Goal: Information Seeking & Learning: Learn about a topic

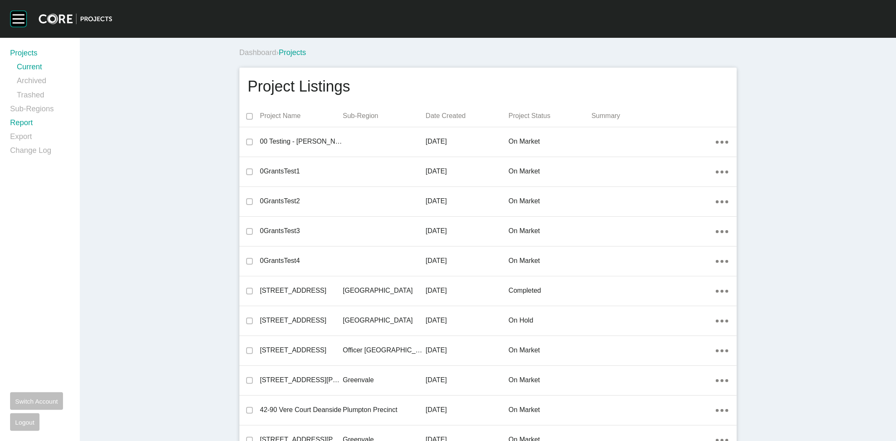
click at [17, 125] on link "Report" at bounding box center [40, 125] width 60 height 14
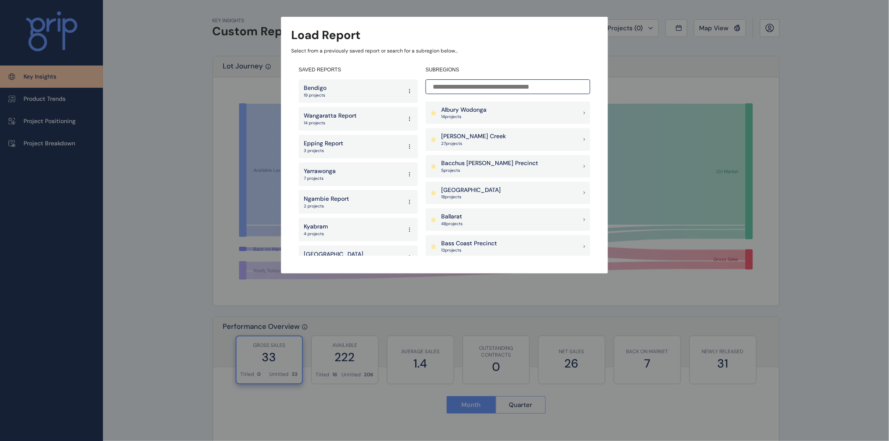
click at [456, 82] on input at bounding box center [507, 86] width 165 height 15
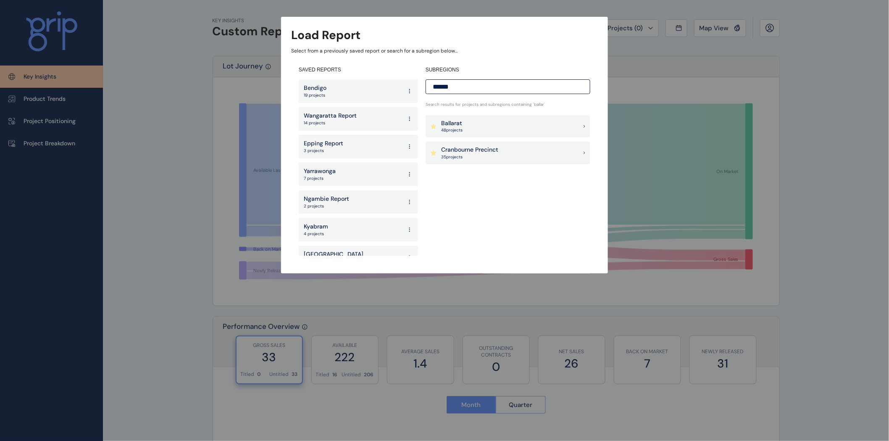
type input "******"
click at [457, 128] on p "48 project s" at bounding box center [451, 130] width 21 height 6
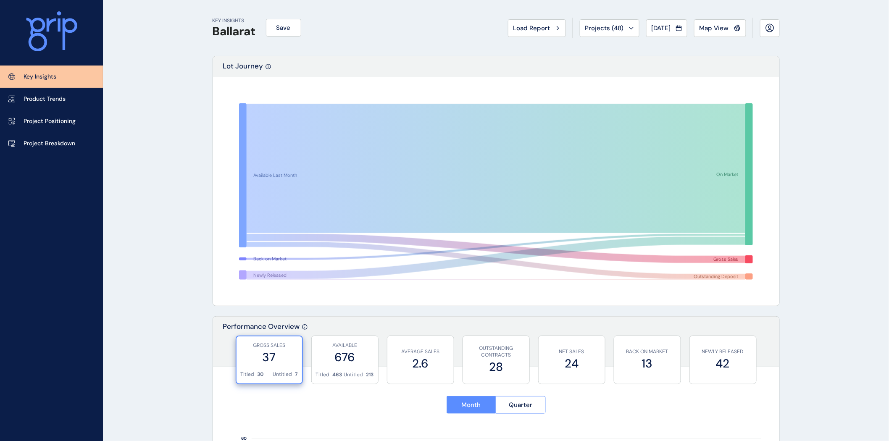
click at [519, 28] on span "Load Report" at bounding box center [531, 28] width 37 height 8
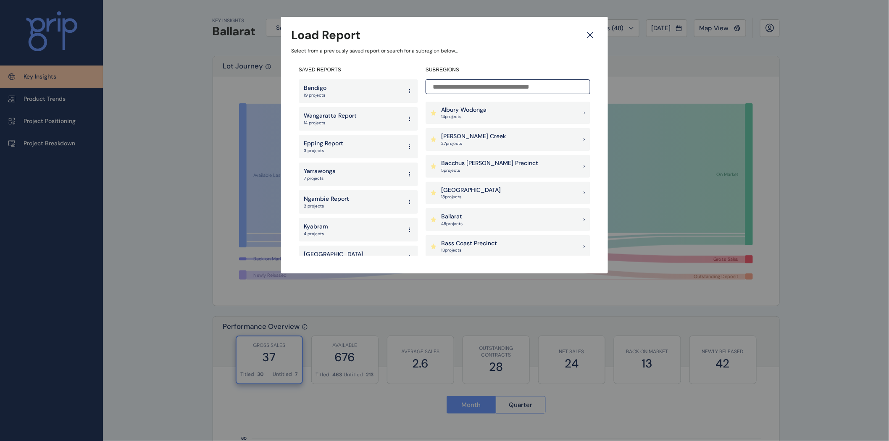
click at [481, 83] on input at bounding box center [507, 86] width 165 height 15
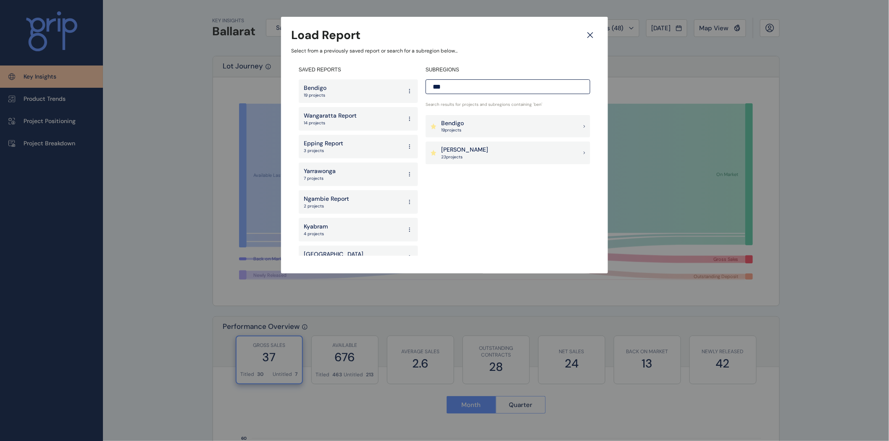
type input "***"
click at [476, 129] on div "Bendigo 19 project s" at bounding box center [507, 126] width 165 height 23
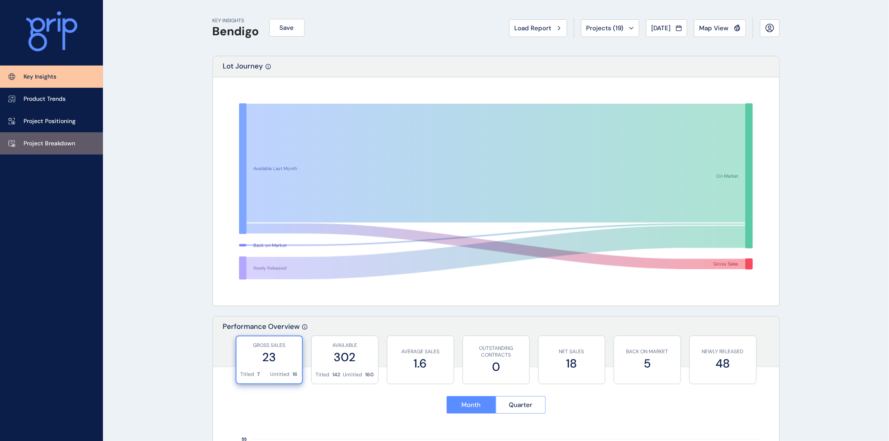
click at [68, 142] on p "Project Breakdown" at bounding box center [50, 143] width 52 height 8
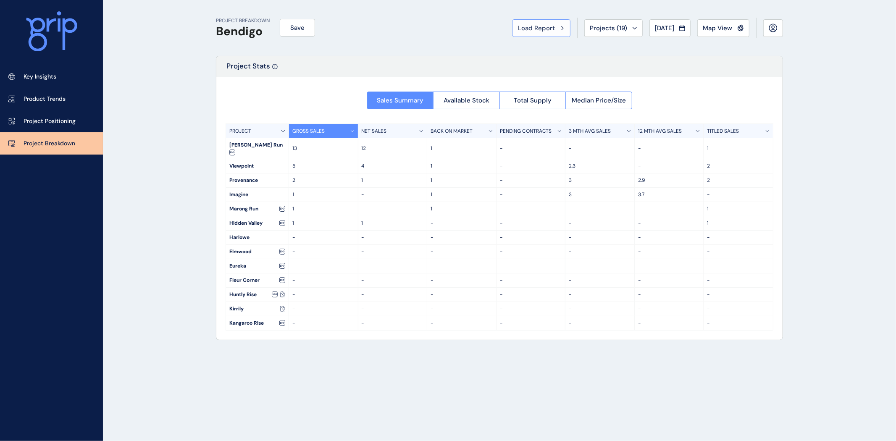
click at [538, 32] on button "Load Report" at bounding box center [541, 28] width 58 height 18
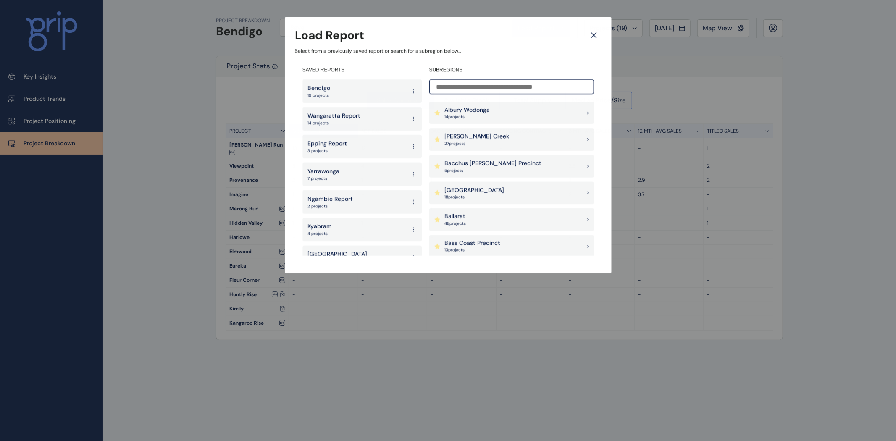
click at [511, 79] on input at bounding box center [511, 86] width 165 height 15
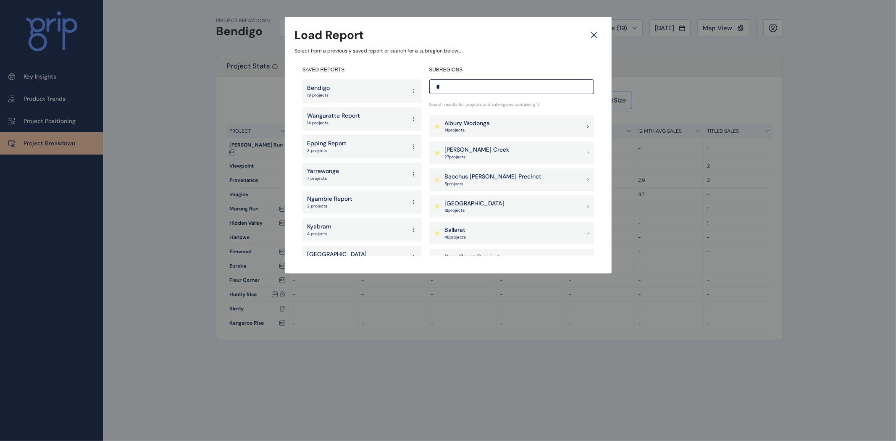
type input "*"
click at [474, 147] on p "[PERSON_NAME] Creek" at bounding box center [477, 150] width 65 height 8
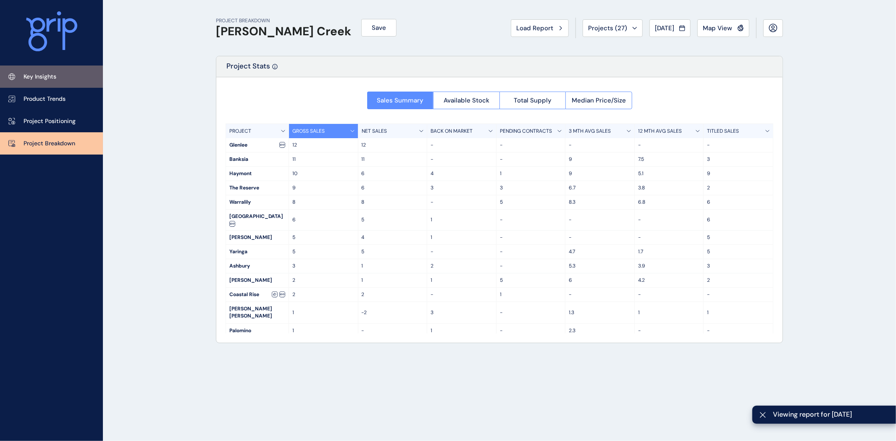
click at [47, 74] on p "Key Insights" at bounding box center [40, 77] width 33 height 8
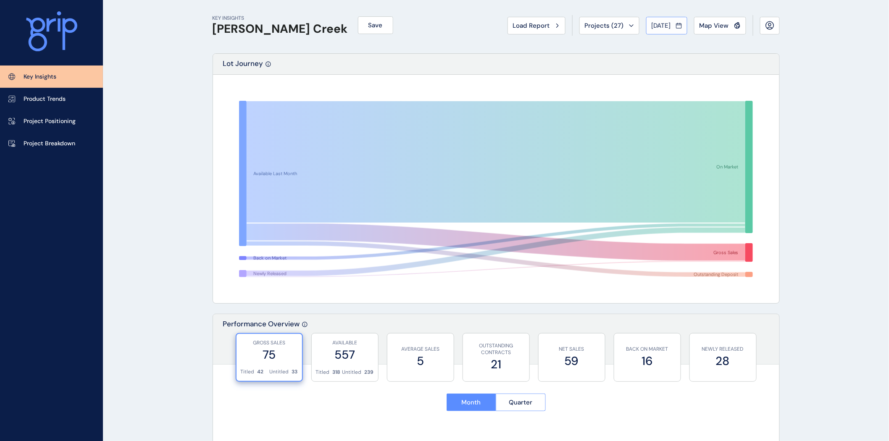
scroll to position [3, 0]
click at [660, 30] on button "[DATE]" at bounding box center [666, 25] width 41 height 18
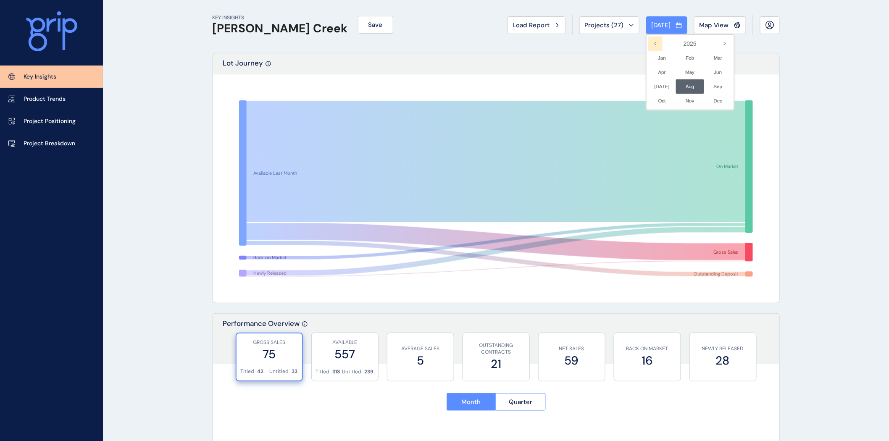
click at [649, 42] on icon "<" at bounding box center [655, 44] width 14 height 14
click at [678, 85] on li "Aug No report is available for this period. New months are usually published 5 …" at bounding box center [690, 86] width 28 height 14
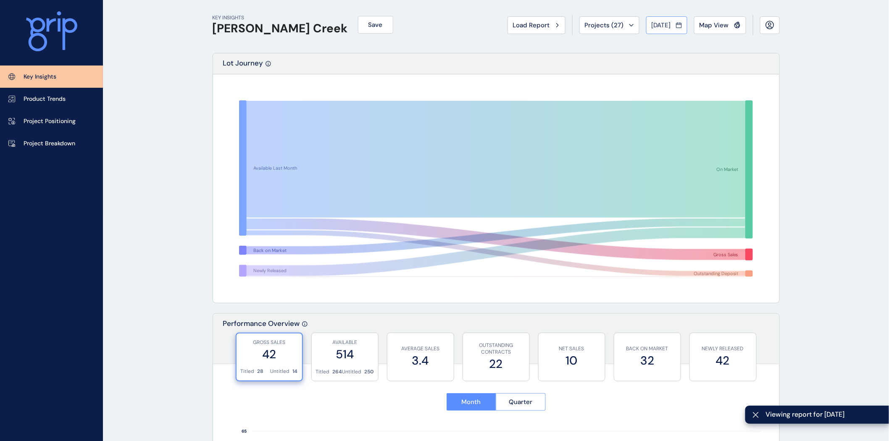
click at [660, 24] on span "[DATE]" at bounding box center [660, 25] width 19 height 8
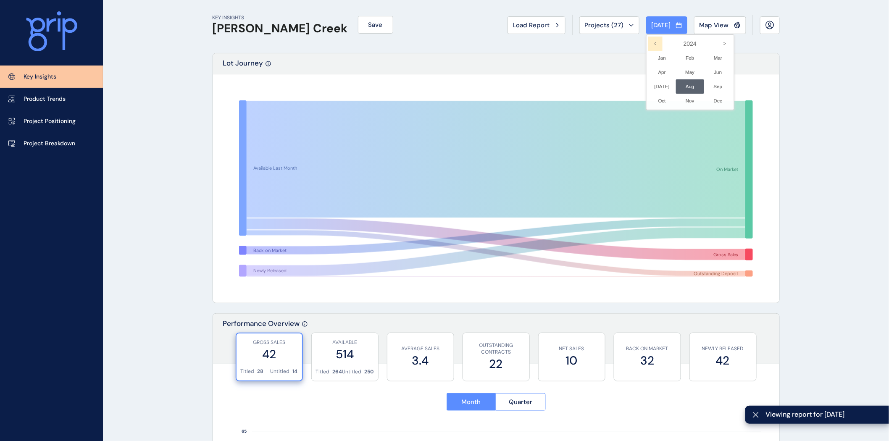
click at [648, 45] on icon "<" at bounding box center [655, 44] width 14 height 14
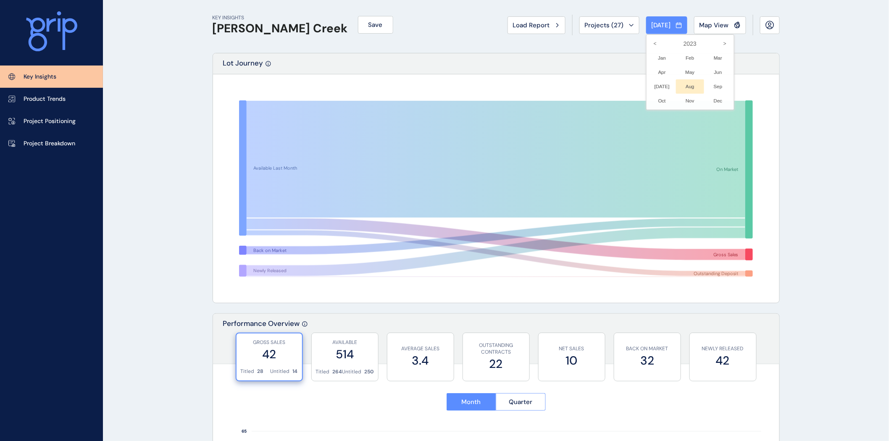
click at [680, 87] on li "Aug No report is available for this period. New months are usually published 5 …" at bounding box center [690, 86] width 28 height 14
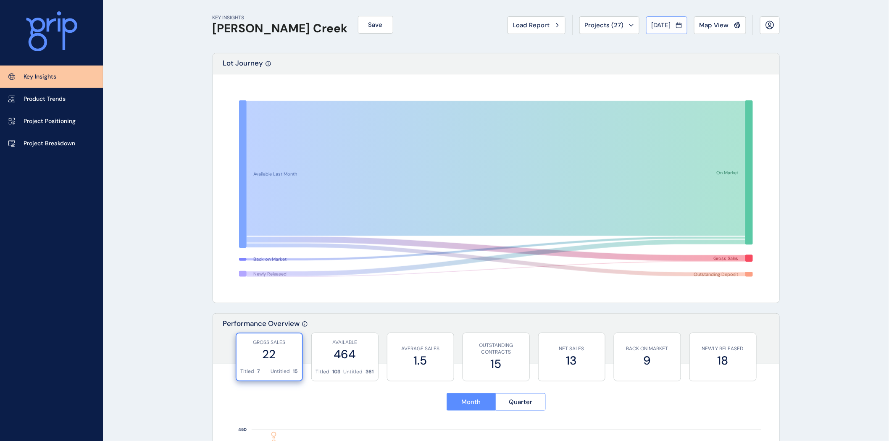
click at [665, 21] on span "[DATE]" at bounding box center [660, 25] width 19 height 8
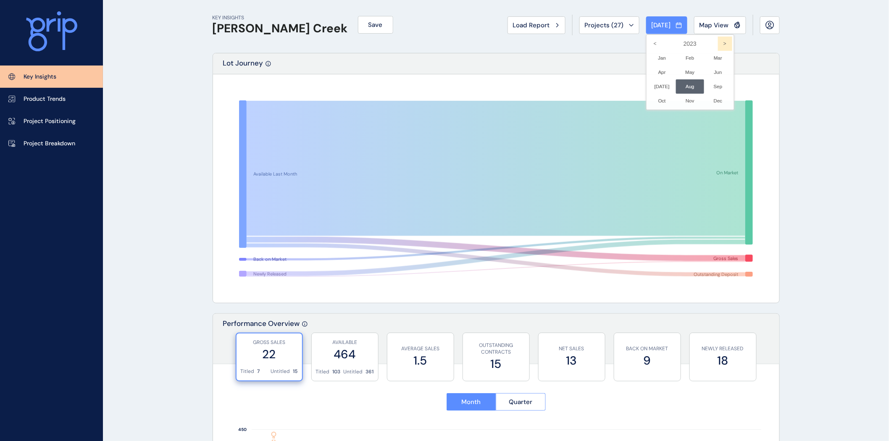
click at [718, 41] on icon ">" at bounding box center [725, 44] width 14 height 14
click at [680, 85] on li "Aug No report is available for this period. New months are usually published 5 …" at bounding box center [690, 86] width 28 height 14
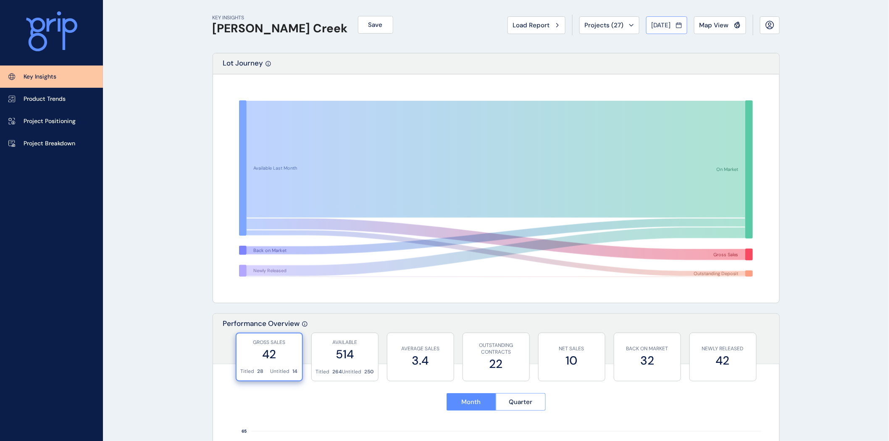
click at [654, 26] on span "[DATE]" at bounding box center [660, 25] width 19 height 8
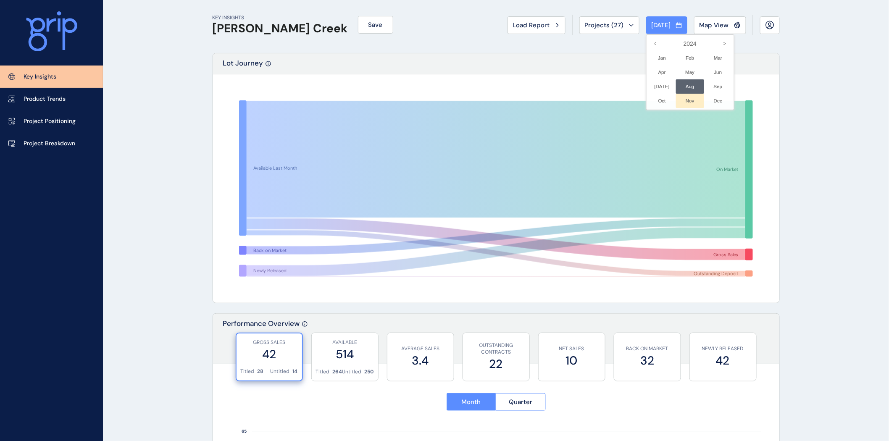
click at [676, 99] on li "Nov No report is available for this period. New months are usually published 5 …" at bounding box center [690, 101] width 28 height 14
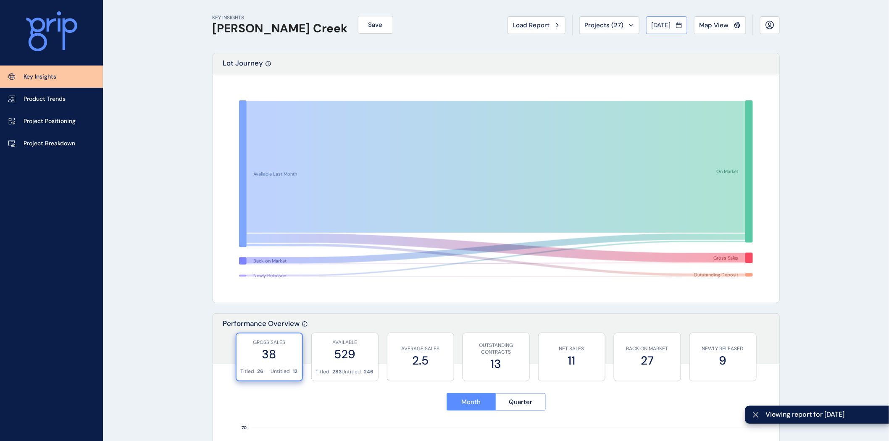
click at [666, 26] on span "[DATE]" at bounding box center [660, 25] width 19 height 8
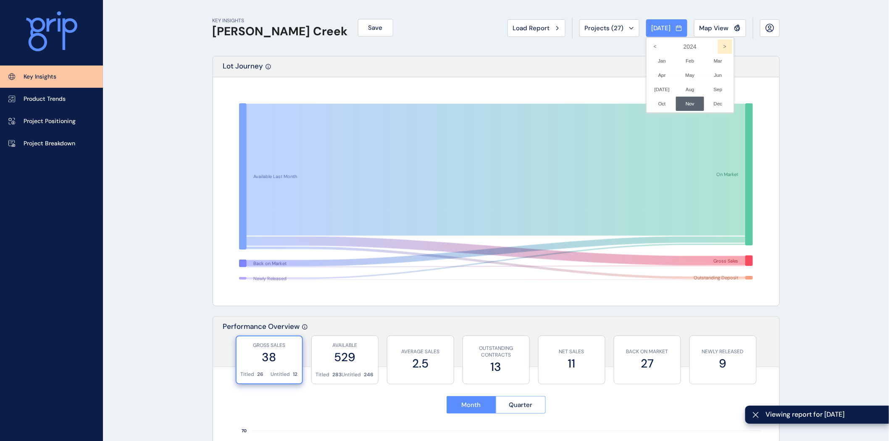
click at [718, 45] on icon ">" at bounding box center [725, 46] width 14 height 14
click at [682, 91] on li "Aug No report is available for this period. New months are usually published 5 …" at bounding box center [690, 89] width 28 height 14
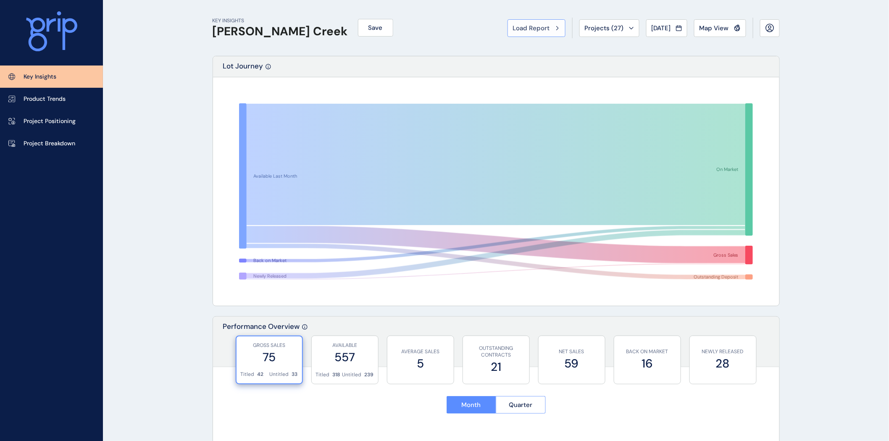
click at [527, 30] on span "Load Report" at bounding box center [531, 28] width 37 height 8
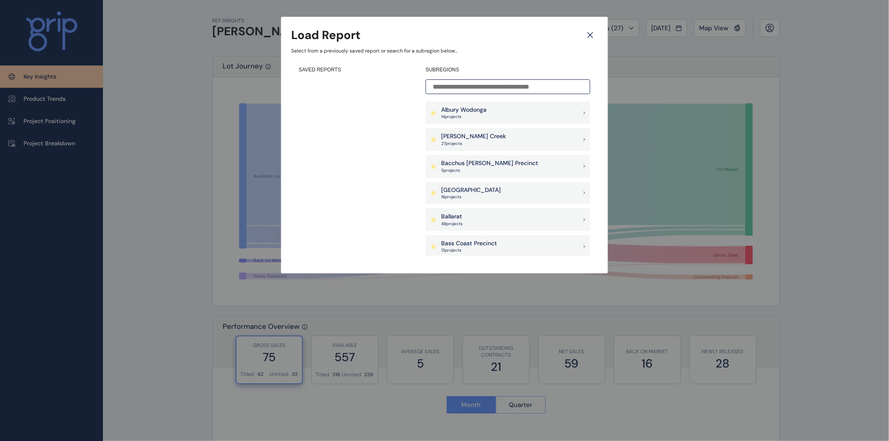
click at [464, 86] on input at bounding box center [507, 86] width 165 height 15
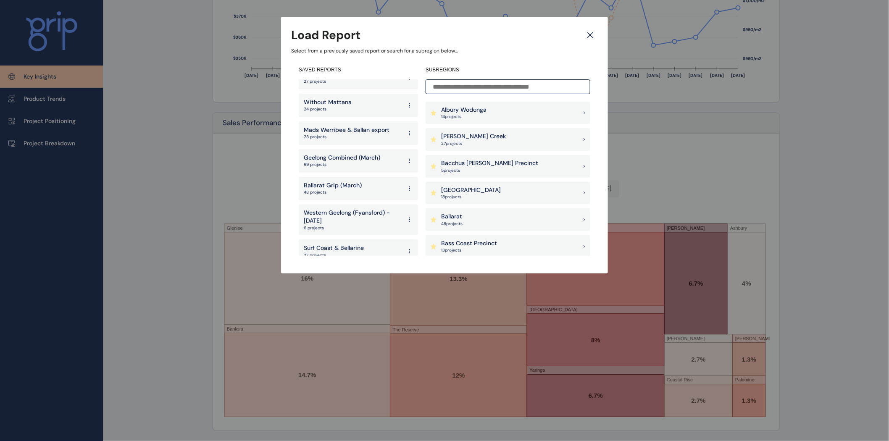
scroll to position [1727, 0]
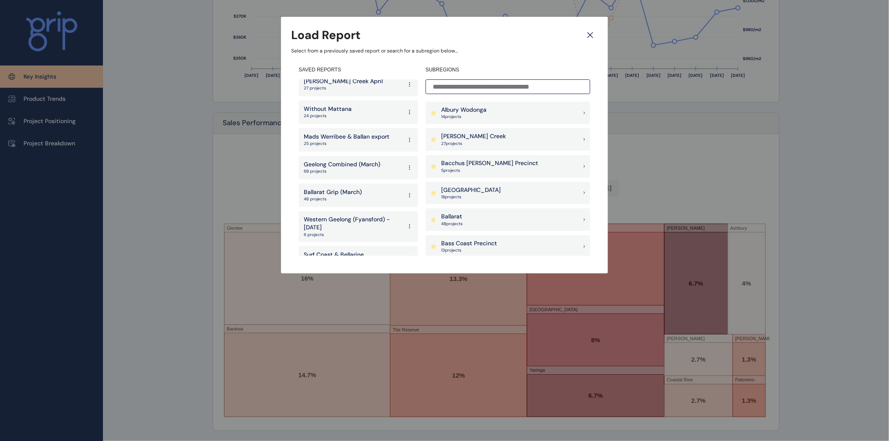
click at [326, 168] on p "69 projects" at bounding box center [342, 171] width 76 height 6
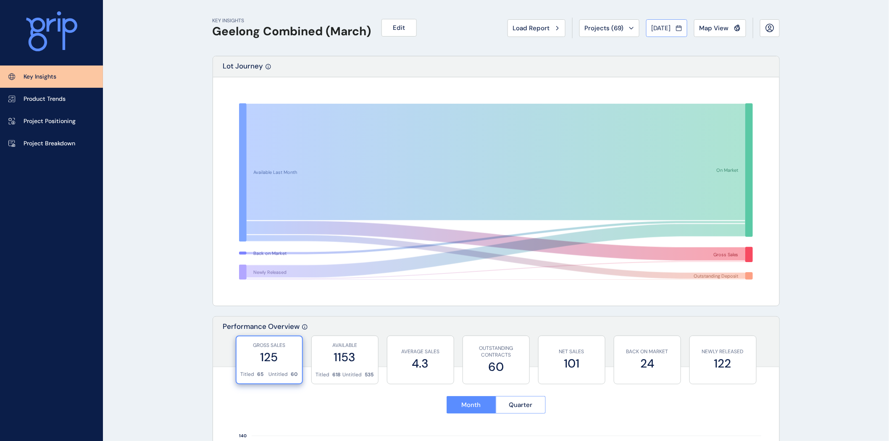
click at [658, 29] on span "[DATE]" at bounding box center [660, 28] width 19 height 8
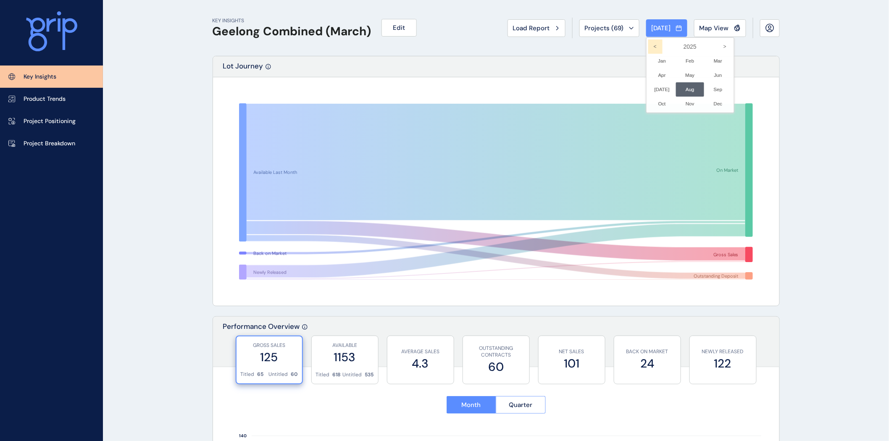
click at [648, 47] on icon "<" at bounding box center [655, 46] width 14 height 14
click at [682, 89] on li "Aug No report is available for this period. New months are usually published 5 …" at bounding box center [690, 89] width 28 height 14
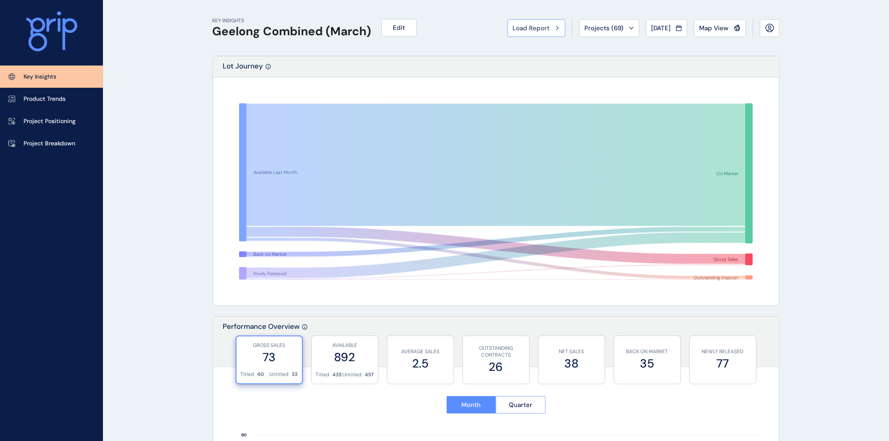
click at [532, 29] on span "Load Report" at bounding box center [531, 28] width 37 height 8
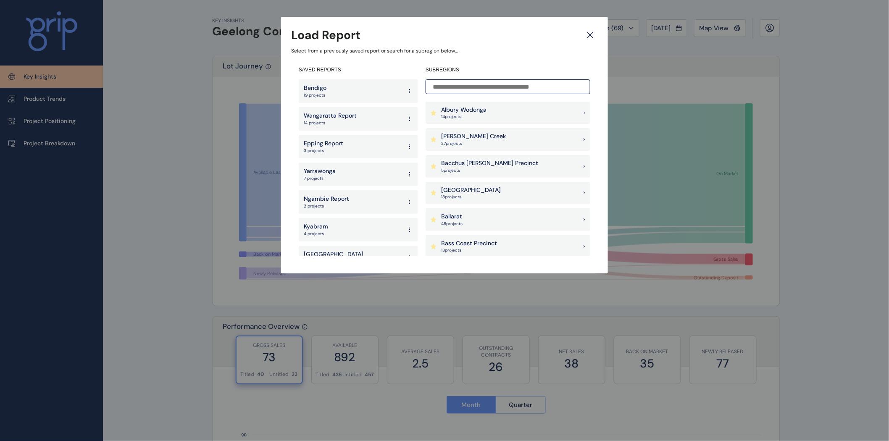
click at [472, 87] on input at bounding box center [507, 86] width 165 height 15
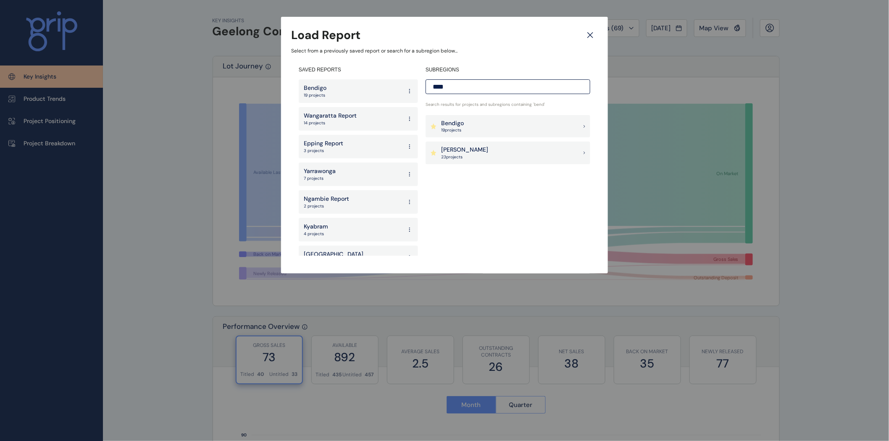
type input "****"
click at [468, 127] on div "Bendigo 19 project s" at bounding box center [507, 126] width 165 height 23
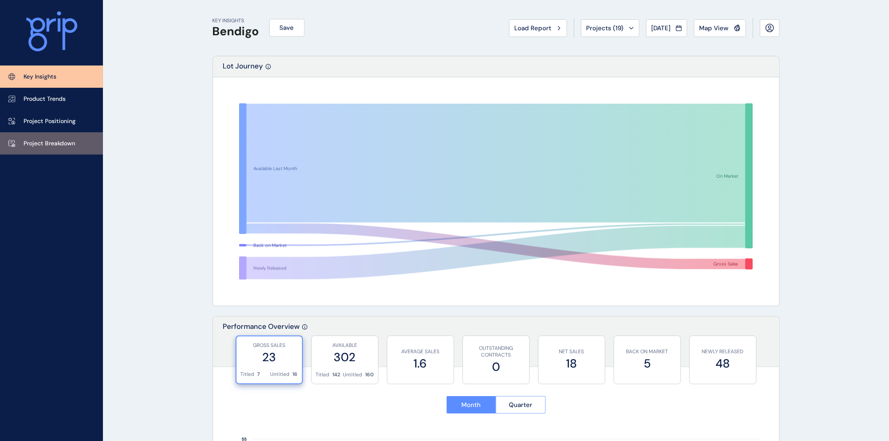
click at [43, 144] on p "Project Breakdown" at bounding box center [50, 143] width 52 height 8
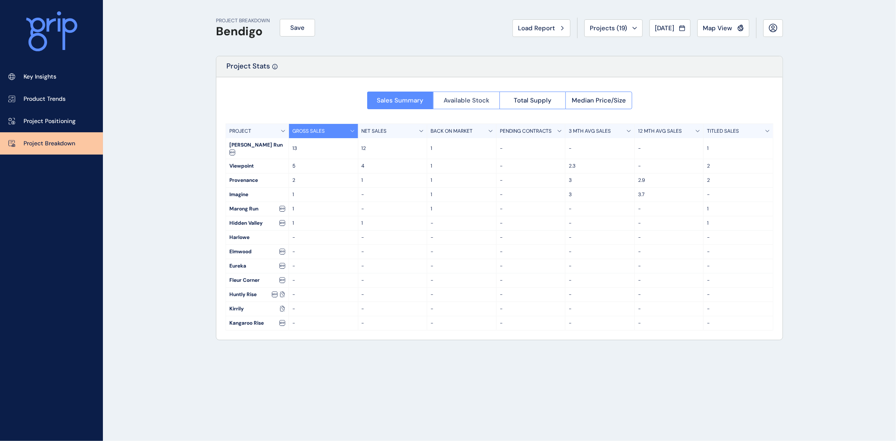
click at [472, 96] on span "Available Stock" at bounding box center [467, 100] width 46 height 8
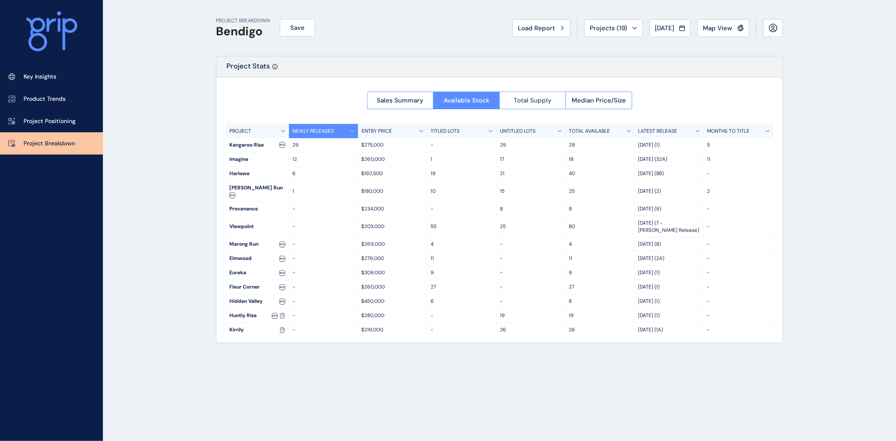
click at [538, 103] on span "Total Supply" at bounding box center [533, 100] width 38 height 8
